Goal: Task Accomplishment & Management: Manage account settings

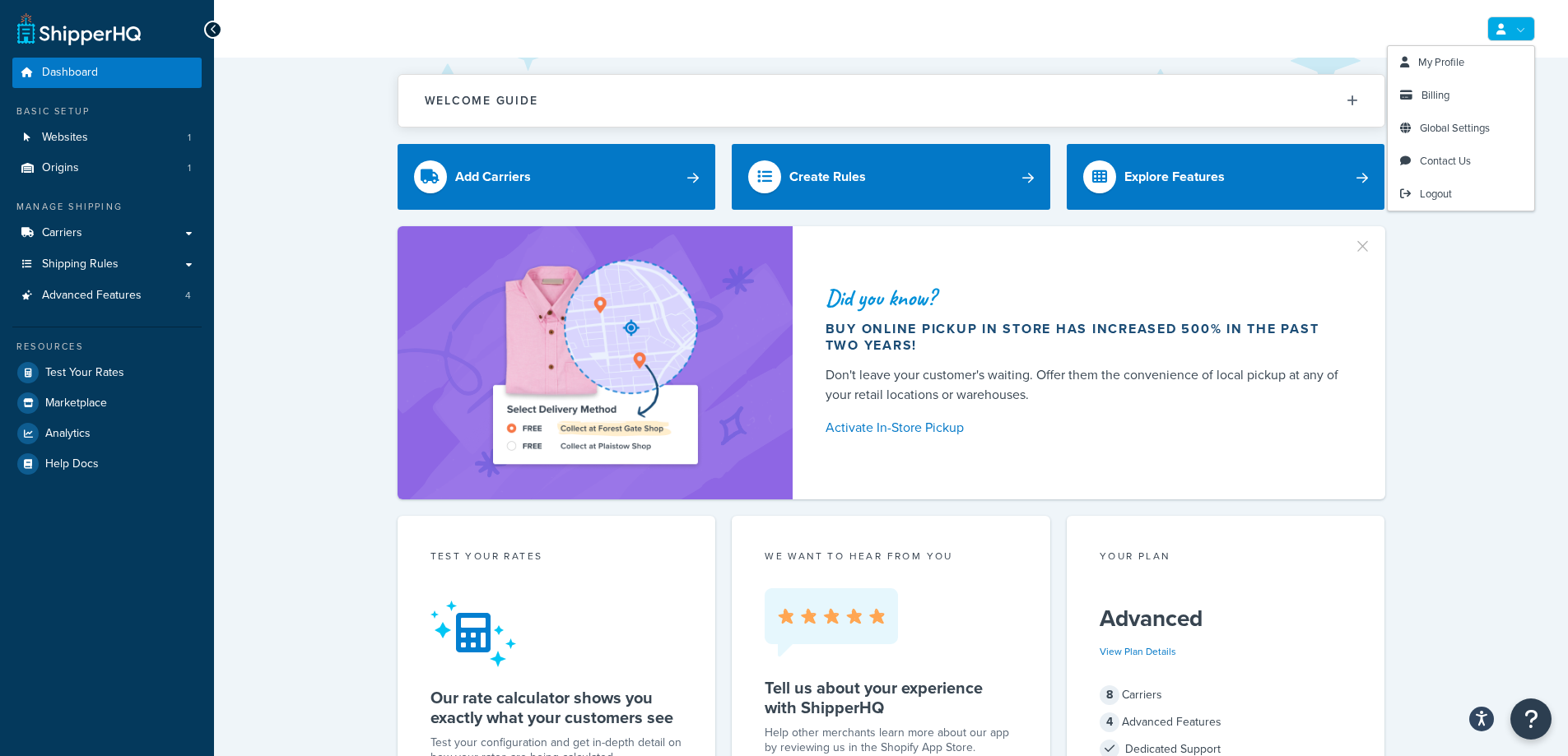
click at [1516, 27] on link at bounding box center [1511, 29] width 48 height 25
click at [1452, 98] on link "Billing" at bounding box center [1460, 95] width 146 height 33
click at [1438, 95] on span "Billing" at bounding box center [1435, 95] width 28 height 16
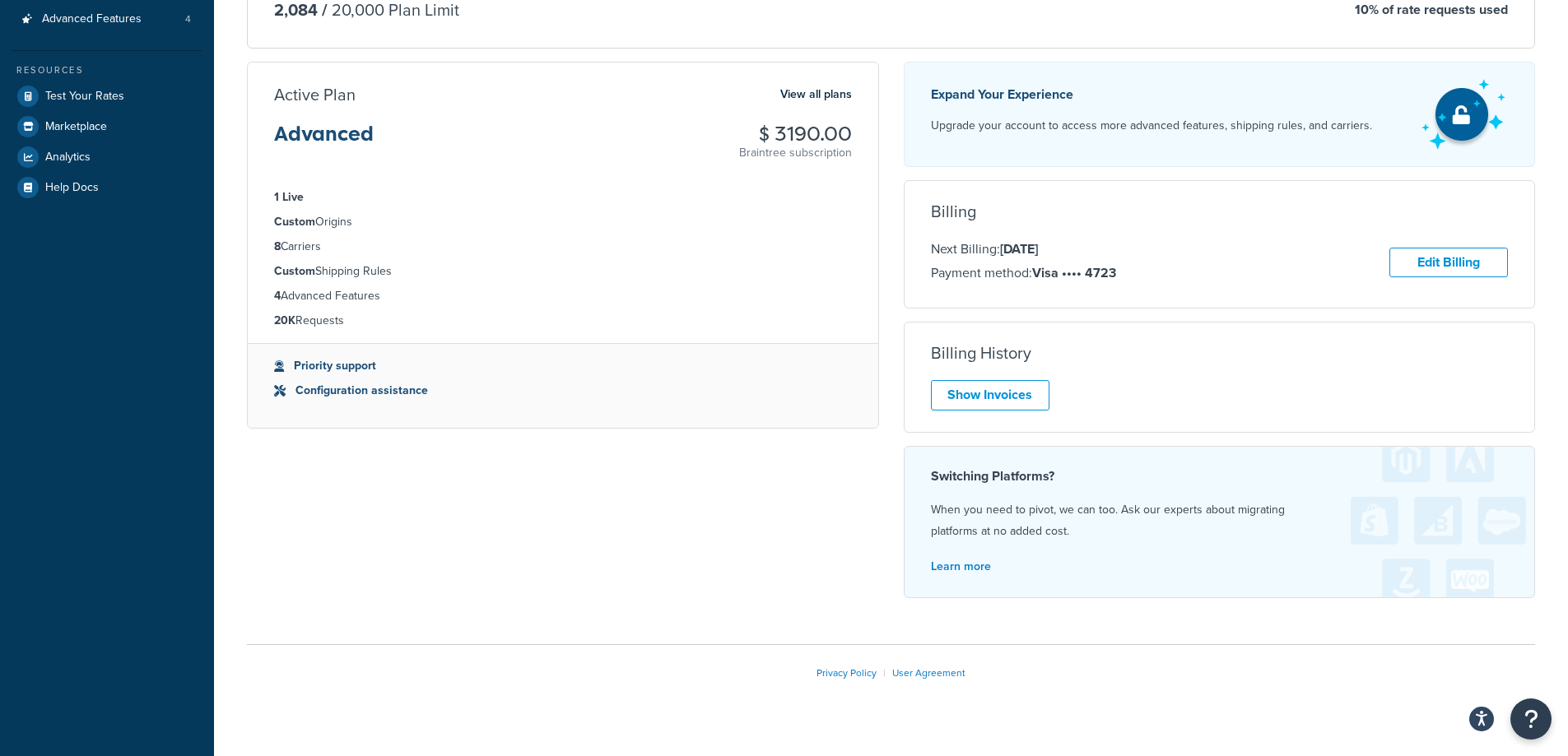
scroll to position [305, 0]
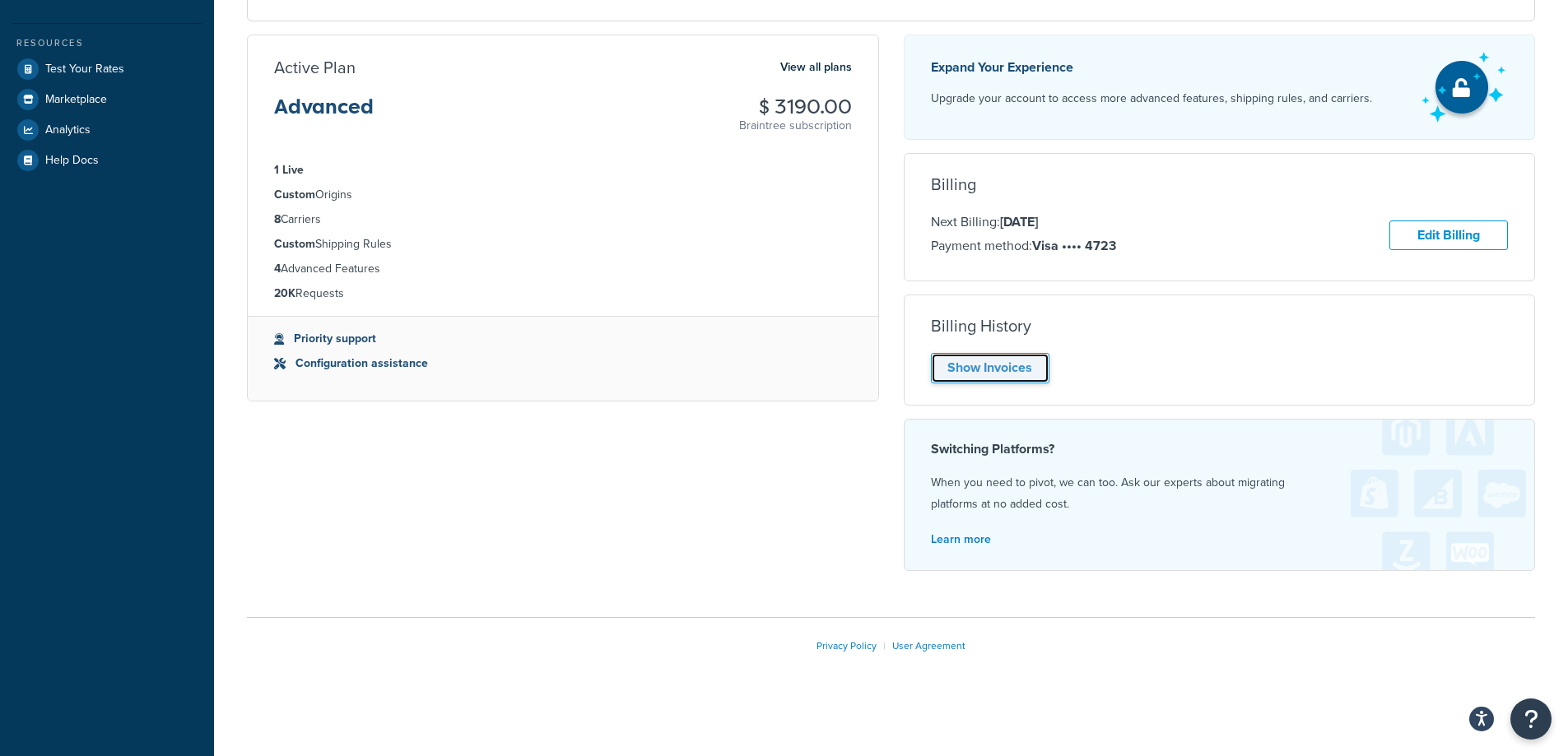
click at [1007, 360] on link "Show Invoices" at bounding box center [990, 367] width 118 height 30
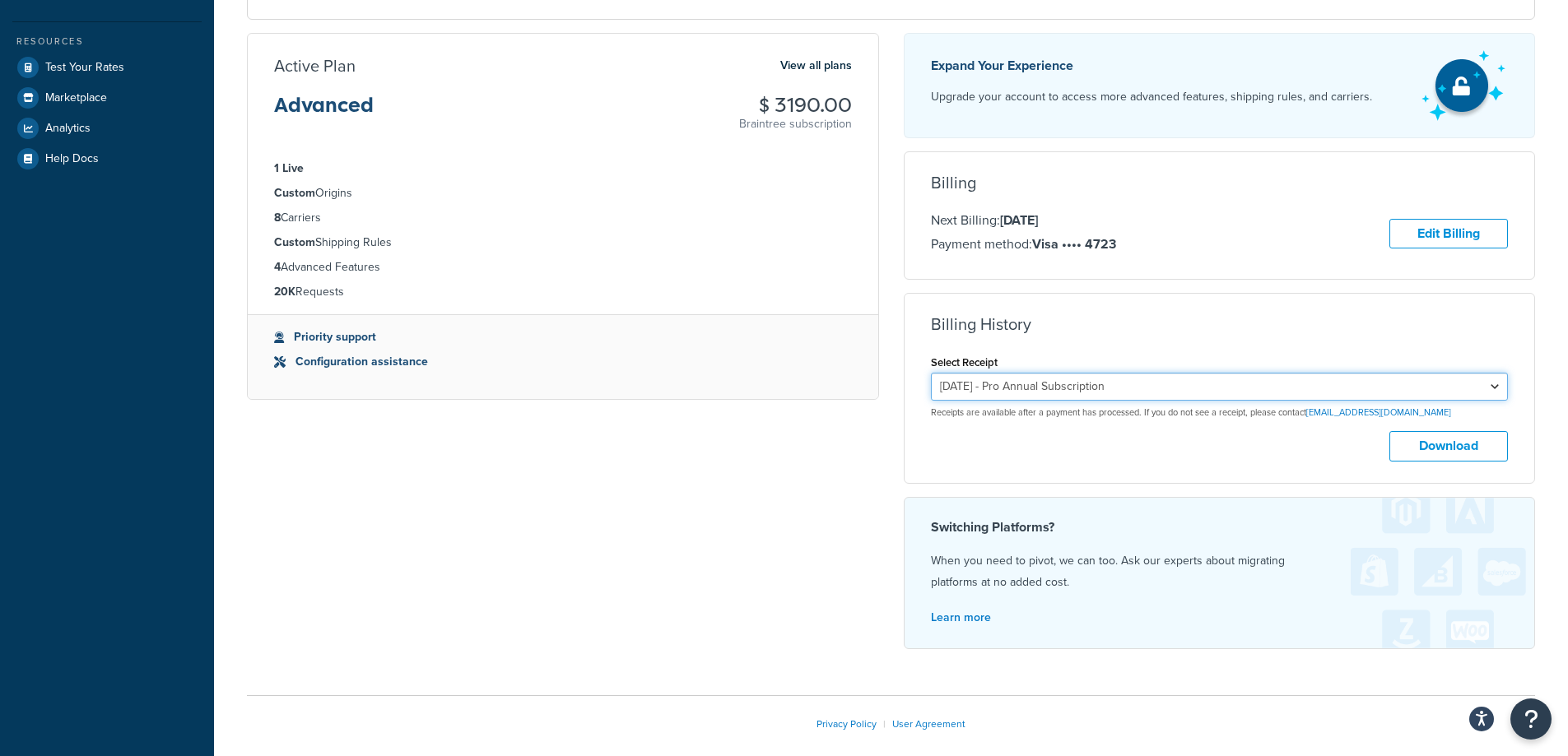
click at [1063, 397] on select "August 24, 2025 - Pro Annual Subscription August 28, 2024 - Pro Annual Subscrip…" at bounding box center [1220, 386] width 577 height 28
click at [931, 374] on select "August 24, 2025 - Pro Annual Subscription August 28, 2024 - Pro Annual Subscrip…" at bounding box center [1220, 386] width 577 height 28
click at [1073, 388] on select "August 24, 2025 - Pro Annual Subscription August 28, 2024 - Pro Annual Subscrip…" at bounding box center [1220, 386] width 577 height 28
click at [931, 374] on select "August 24, 2025 - Pro Annual Subscription August 28, 2024 - Pro Annual Subscrip…" at bounding box center [1220, 386] width 577 height 28
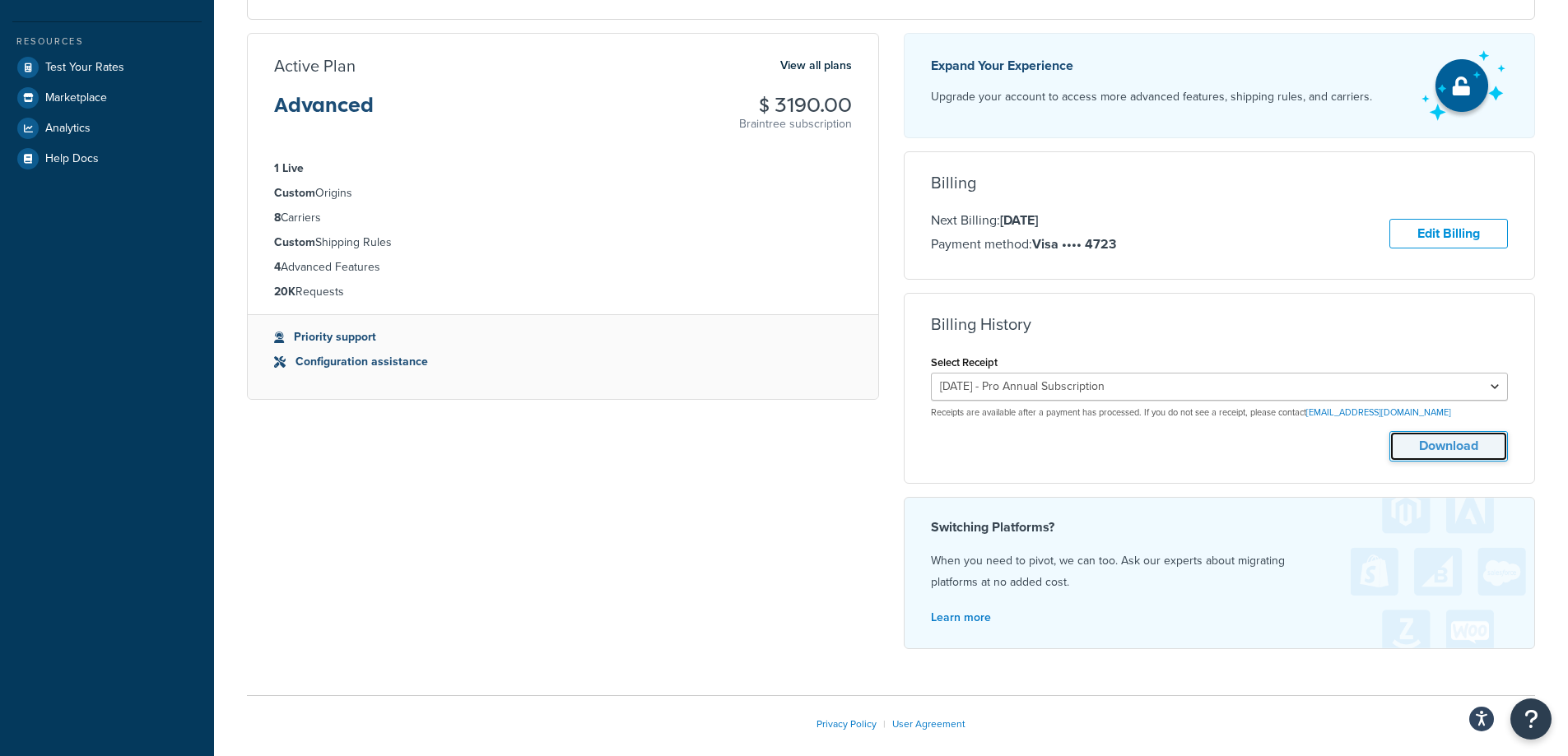
click at [1430, 449] on button "Download" at bounding box center [1448, 446] width 118 height 30
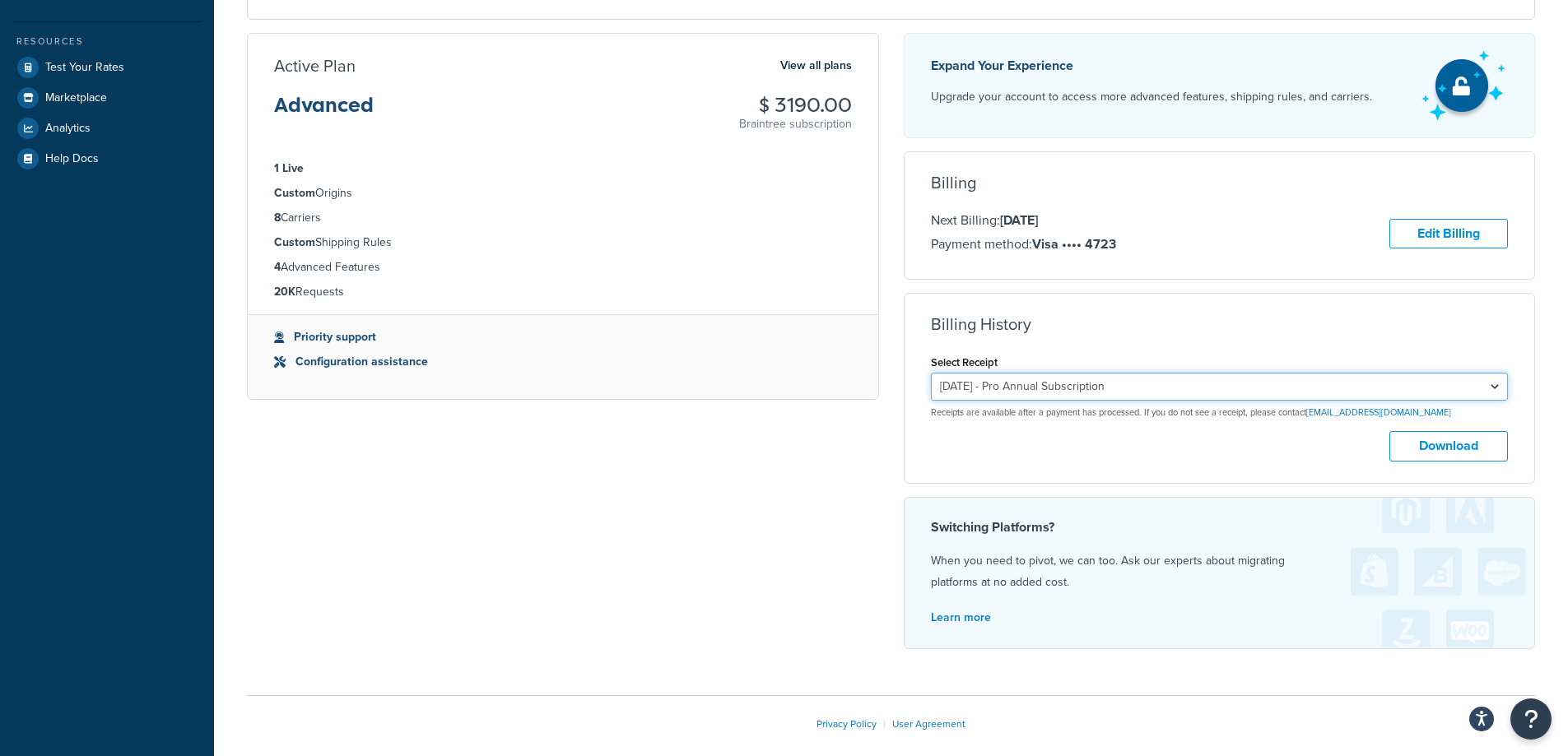
click at [1393, 378] on select "August 24, 2025 - Pro Annual Subscription August 28, 2024 - Pro Annual Subscrip…" at bounding box center [1220, 386] width 577 height 28
select select "nzwmmhjy"
click at [931, 374] on select "August 24, 2025 - Pro Annual Subscription August 28, 2024 - Pro Annual Subscrip…" at bounding box center [1220, 386] width 577 height 28
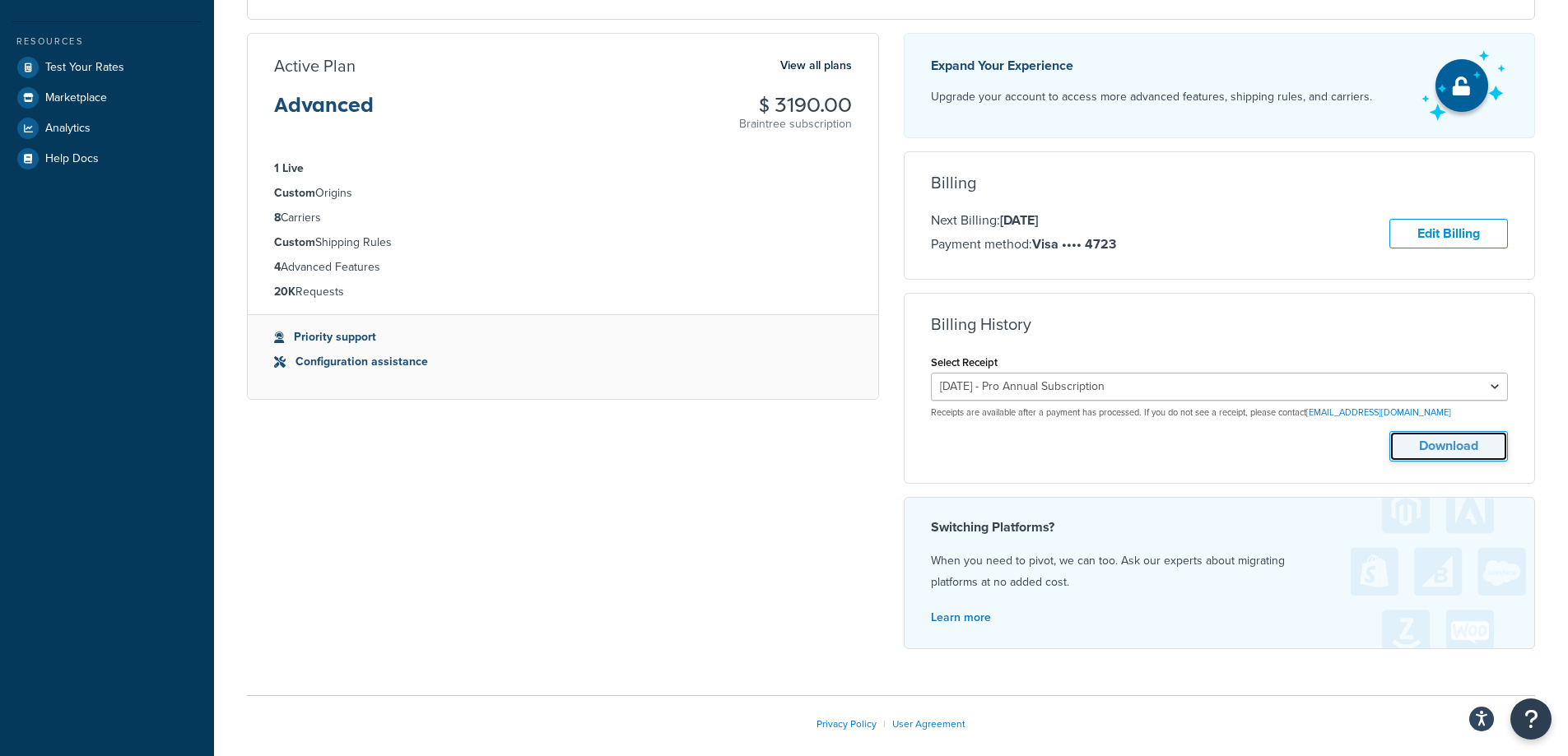
click at [1453, 458] on button "Download" at bounding box center [1448, 446] width 118 height 30
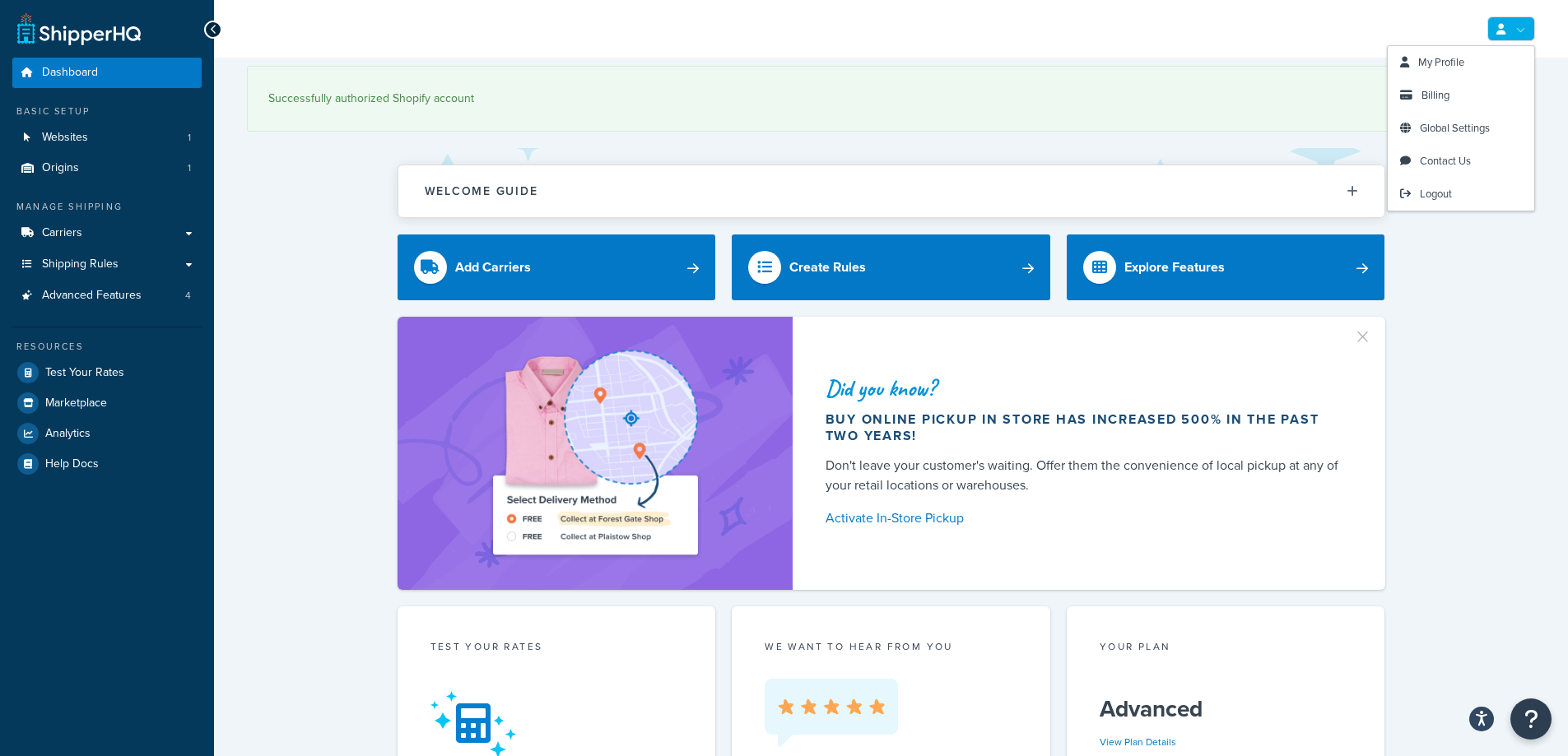
click at [1502, 26] on icon at bounding box center [1501, 29] width 9 height 10
click at [1437, 91] on span "Billing" at bounding box center [1435, 95] width 28 height 16
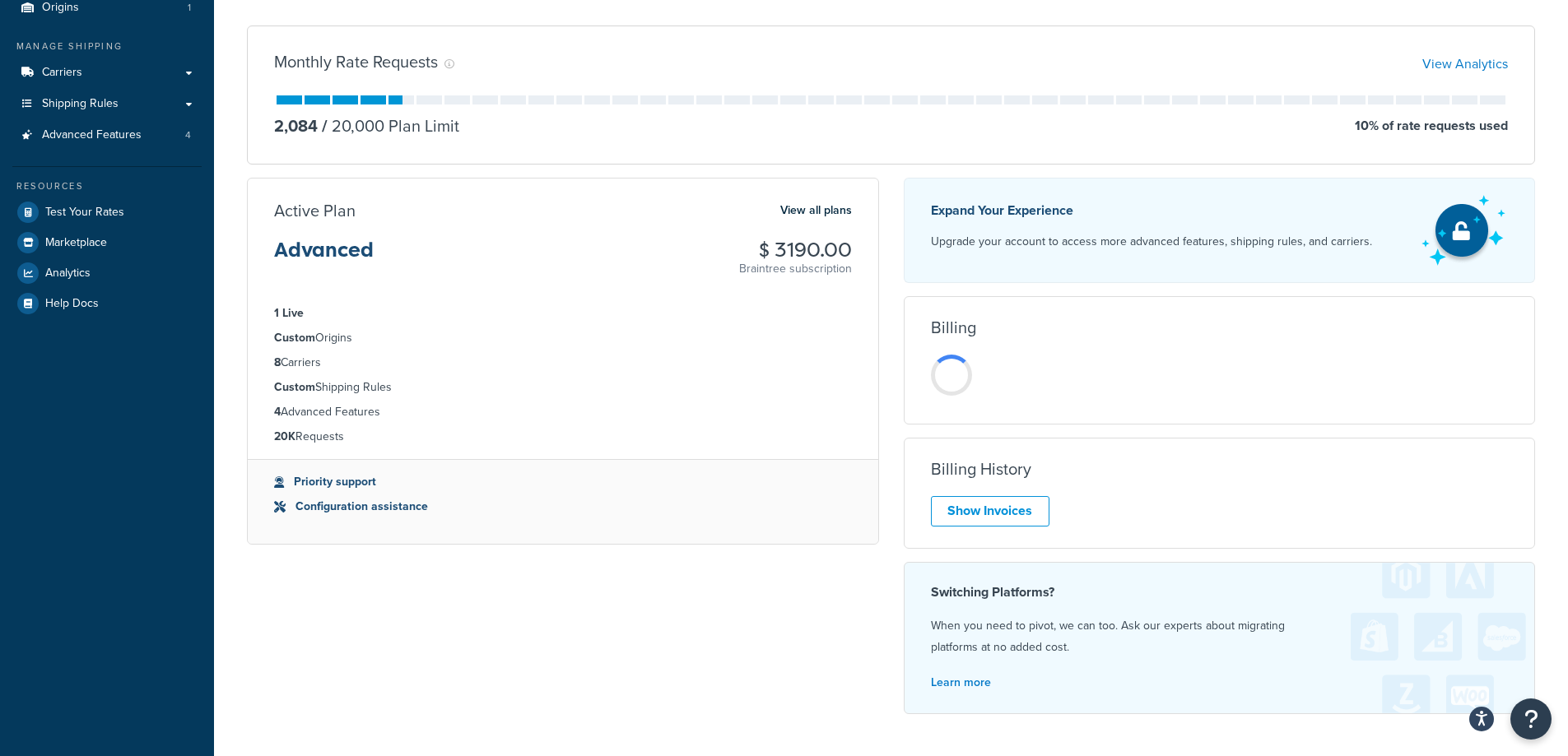
scroll to position [164, 0]
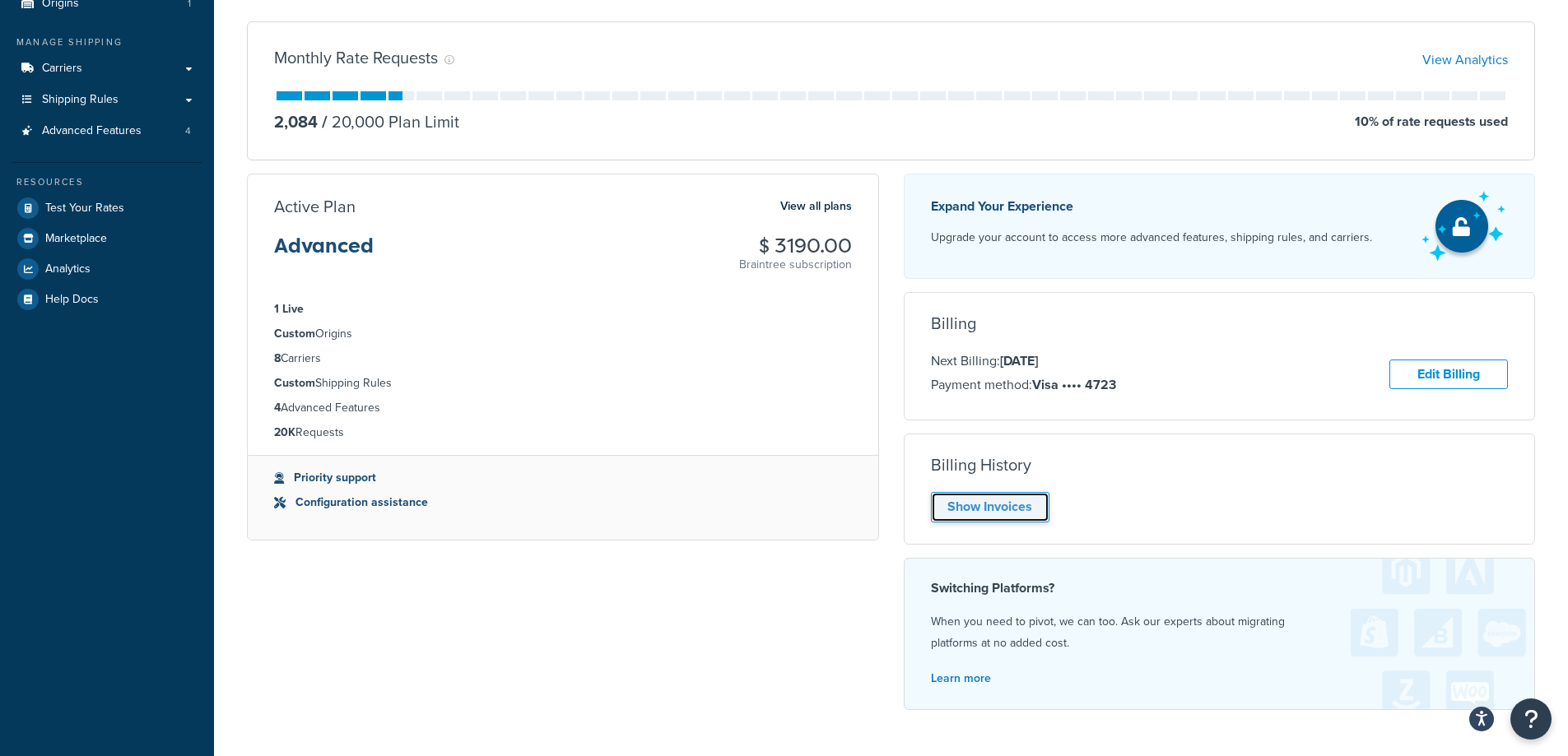
click at [1010, 503] on link "Show Invoices" at bounding box center [990, 506] width 118 height 30
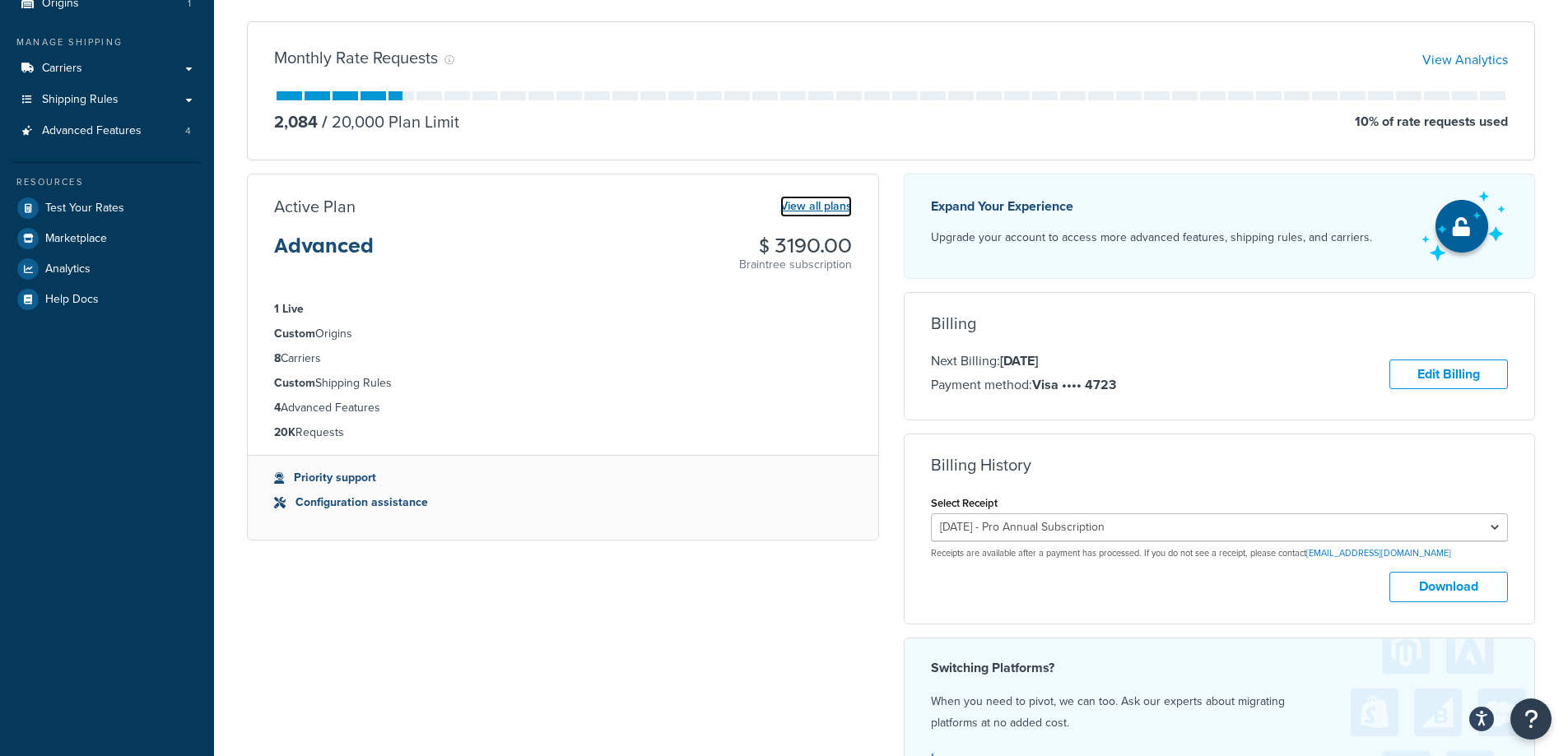
click at [823, 211] on link "View all plans" at bounding box center [816, 206] width 72 height 22
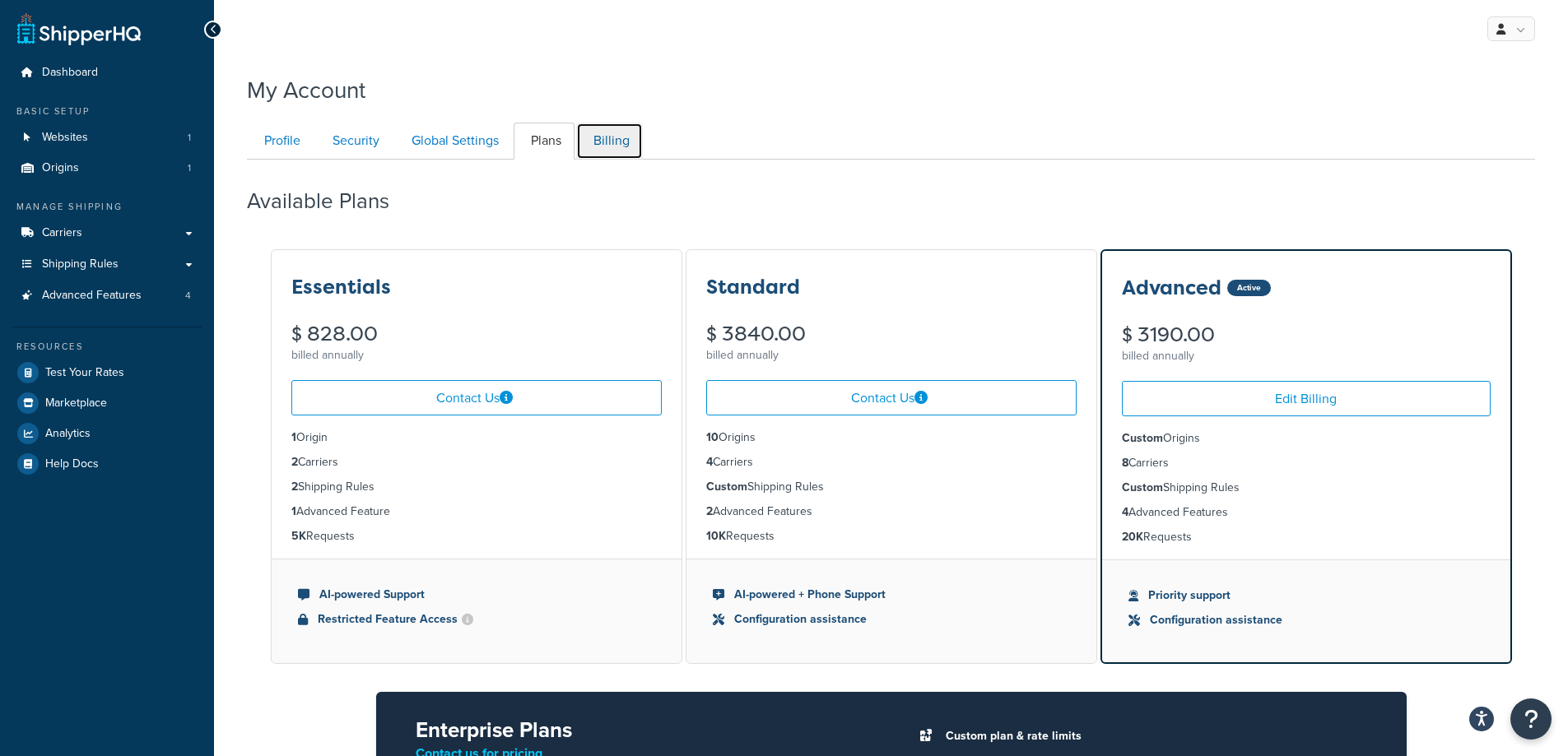
click at [620, 135] on link "Billing" at bounding box center [609, 141] width 67 height 37
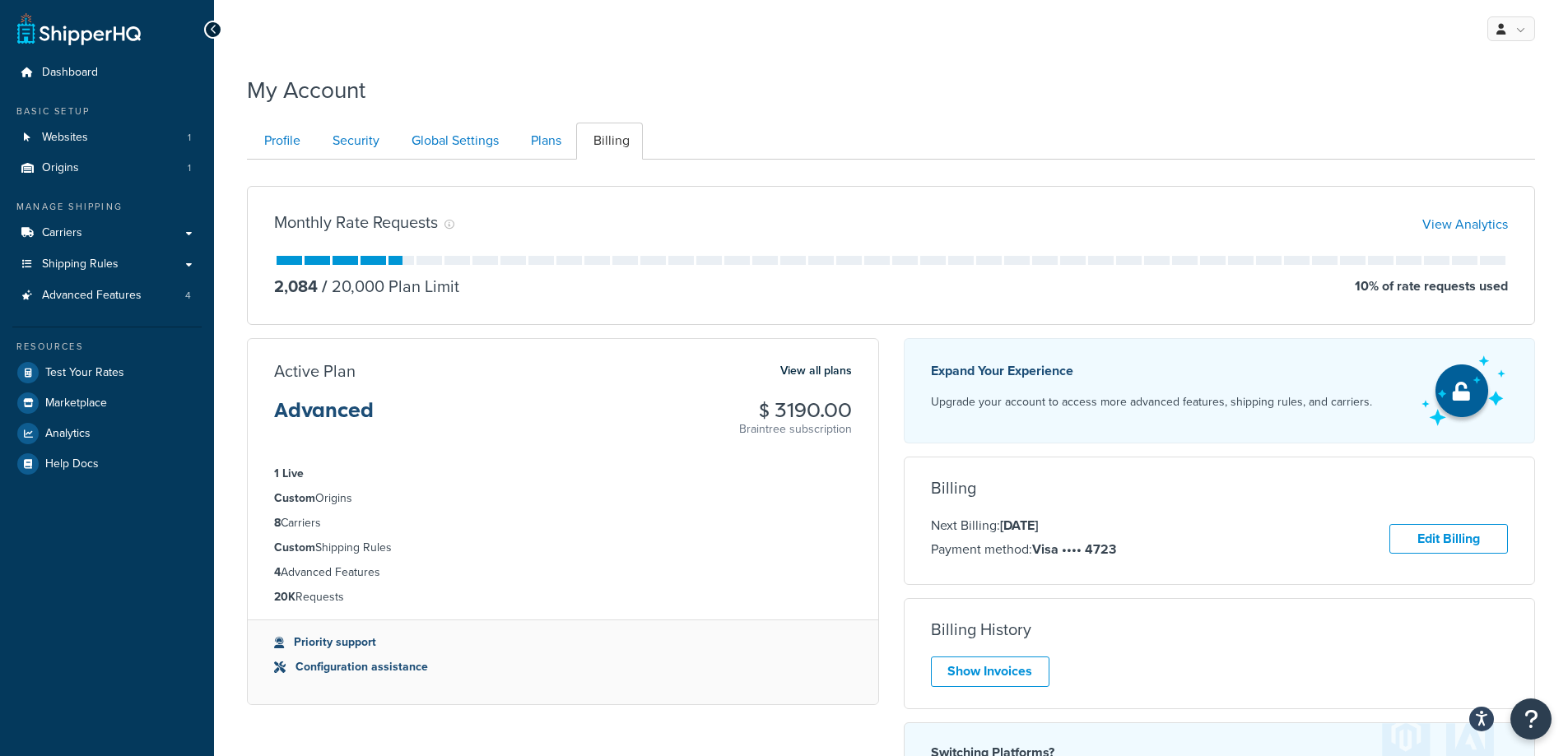
scroll to position [160, 0]
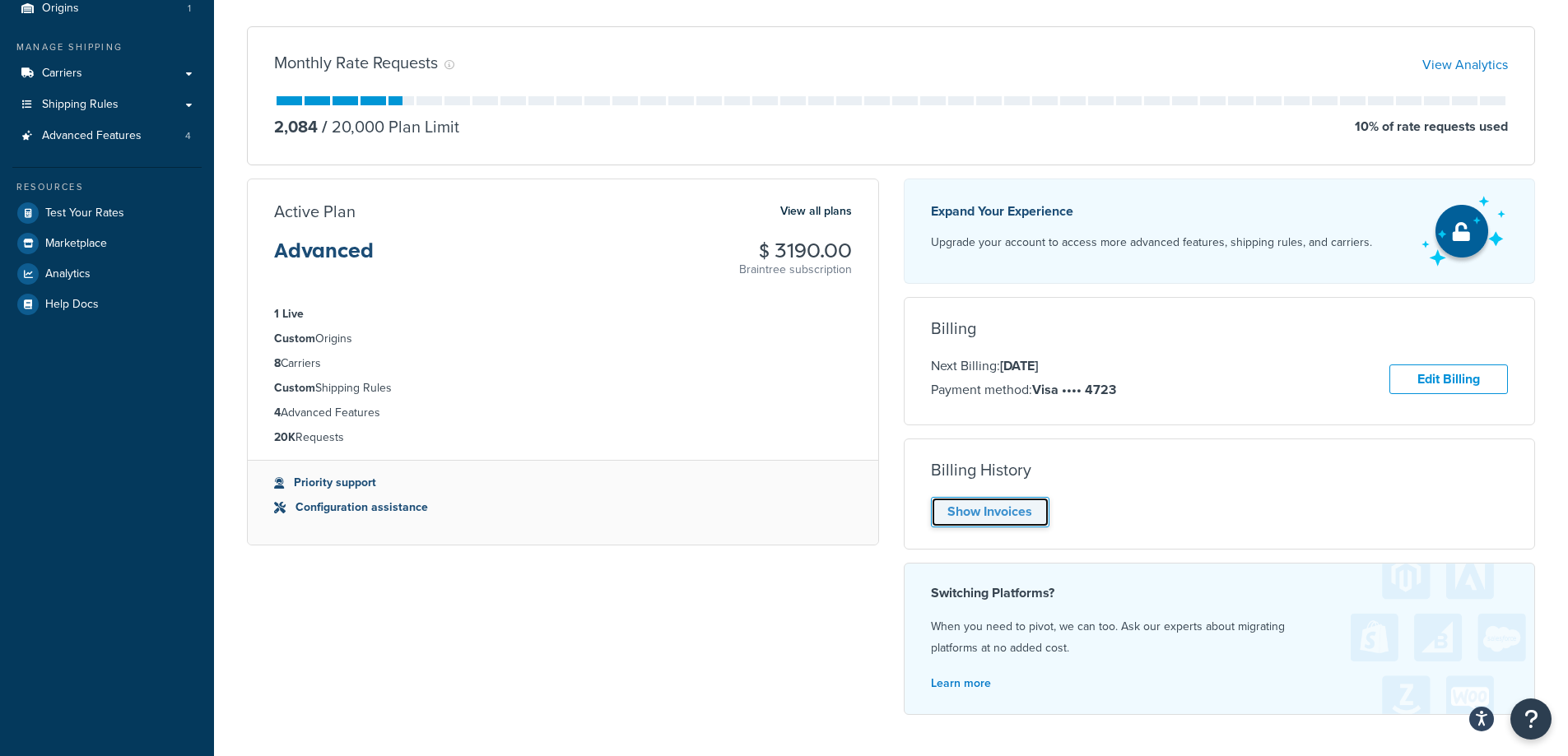
click at [987, 518] on link "Show Invoices" at bounding box center [990, 511] width 118 height 30
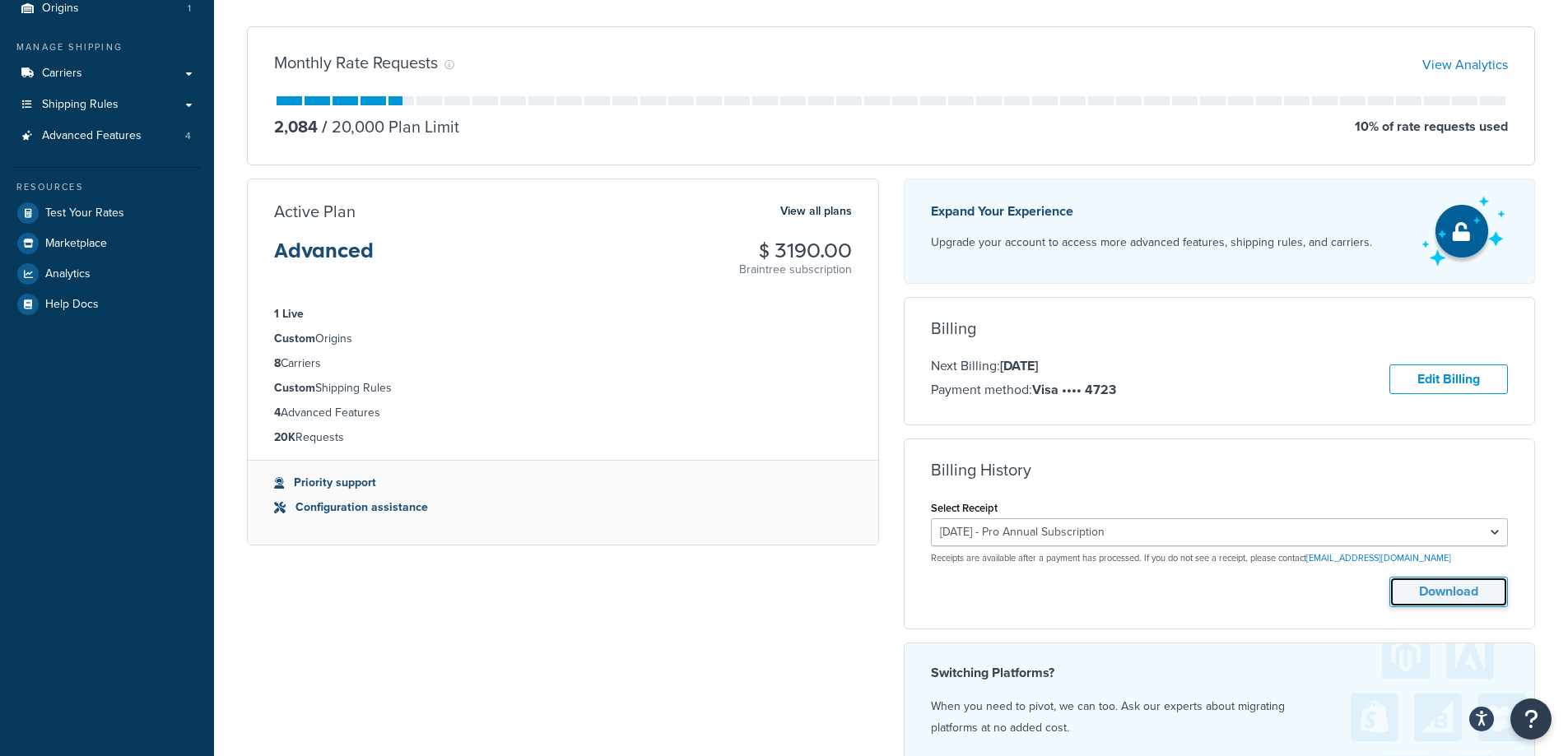
click at [1456, 594] on button "Download" at bounding box center [1448, 591] width 118 height 30
